Goal: Navigation & Orientation: Find specific page/section

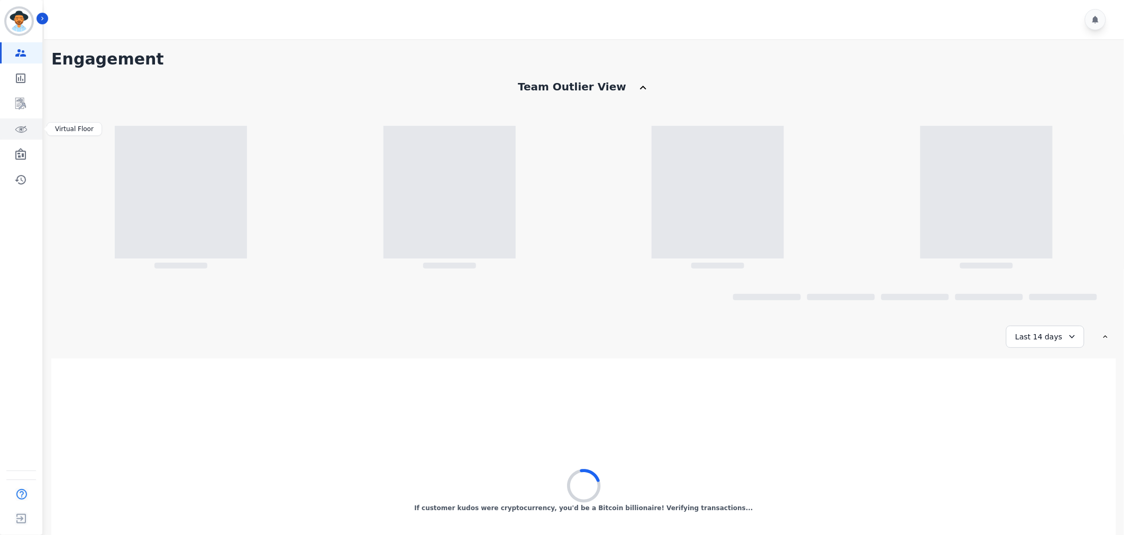
click at [18, 128] on icon "Sidebar" at bounding box center [20, 129] width 13 height 13
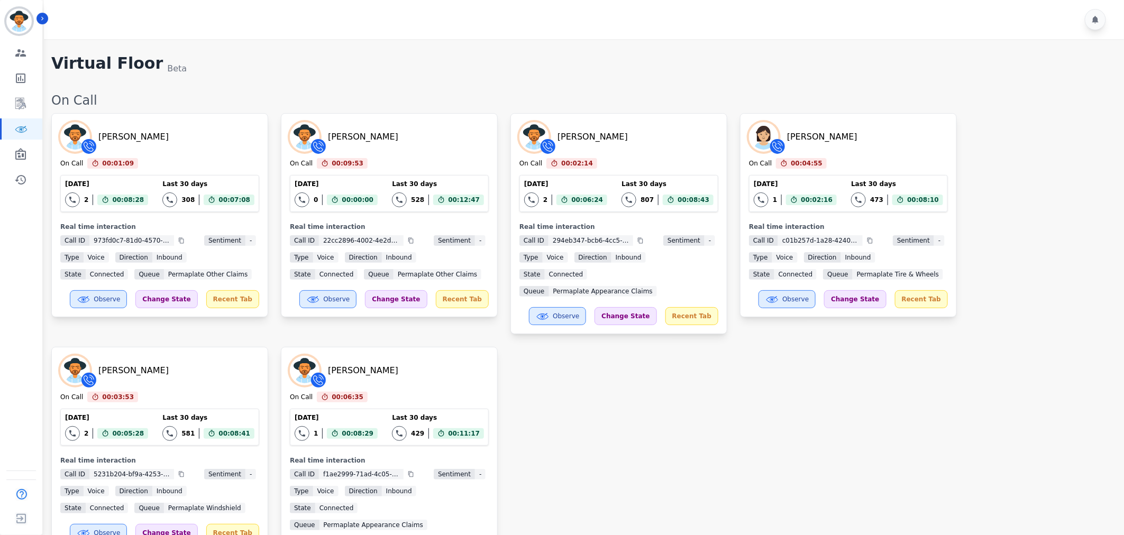
click at [880, 381] on div "Brandie Nwakalor On Call 00:01:09 Current State: On Call Today 2 Total interact…" at bounding box center [582, 340] width 1062 height 455
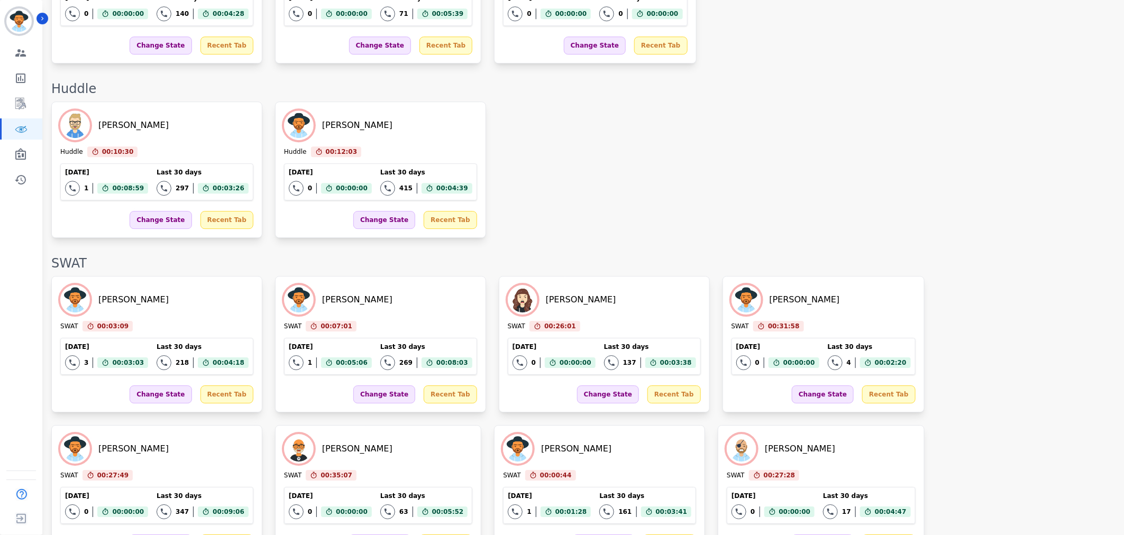
click at [944, 441] on div "Matt Bryner SWAT 00:03:09 Current State: SWAT Today 3 Total interactions count …" at bounding box center [582, 493] width 1062 height 435
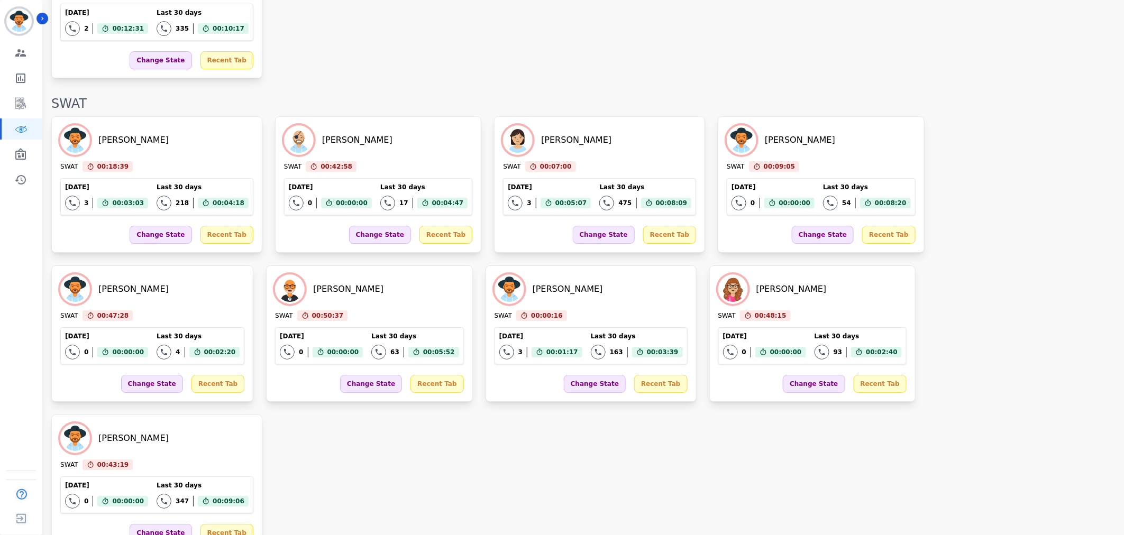
scroll to position [1641, 0]
